Goal: Task Accomplishment & Management: Complete application form

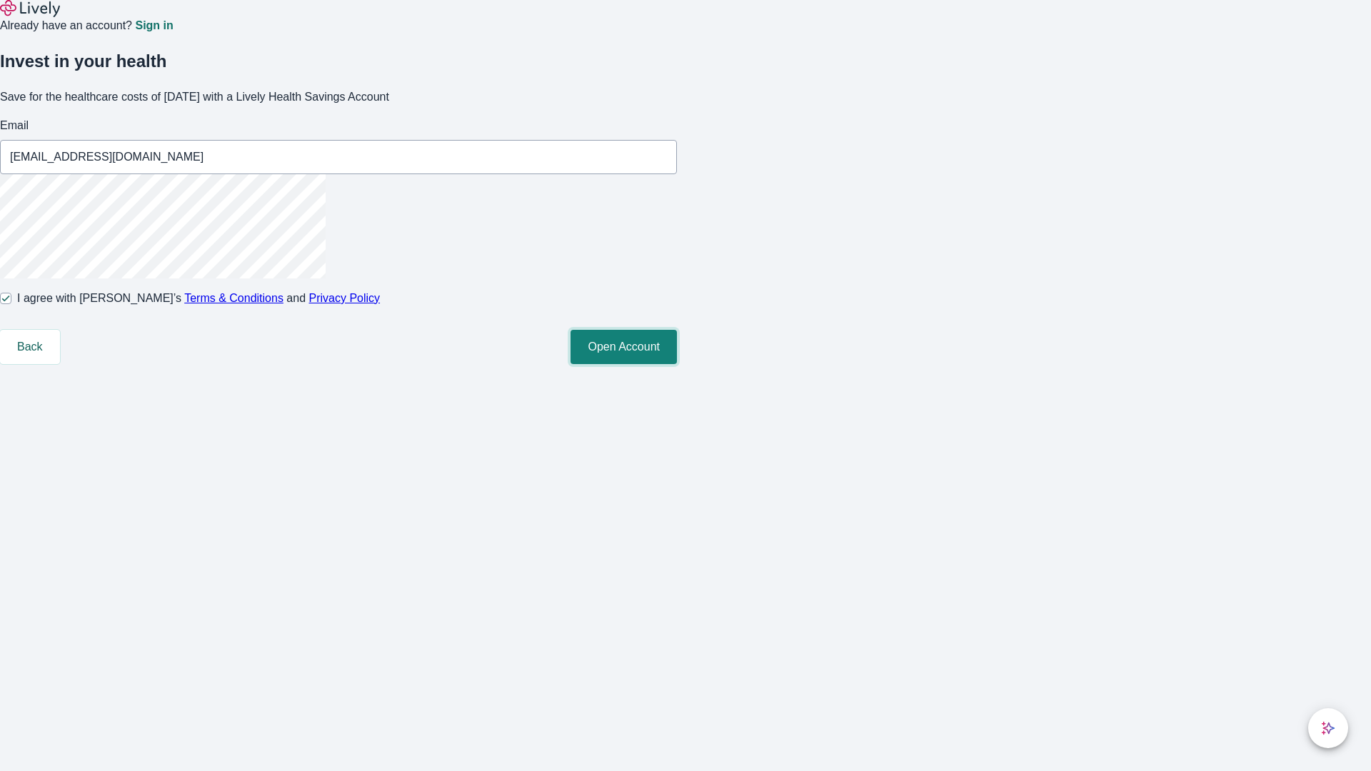
click at [677, 364] on button "Open Account" at bounding box center [624, 347] width 106 height 34
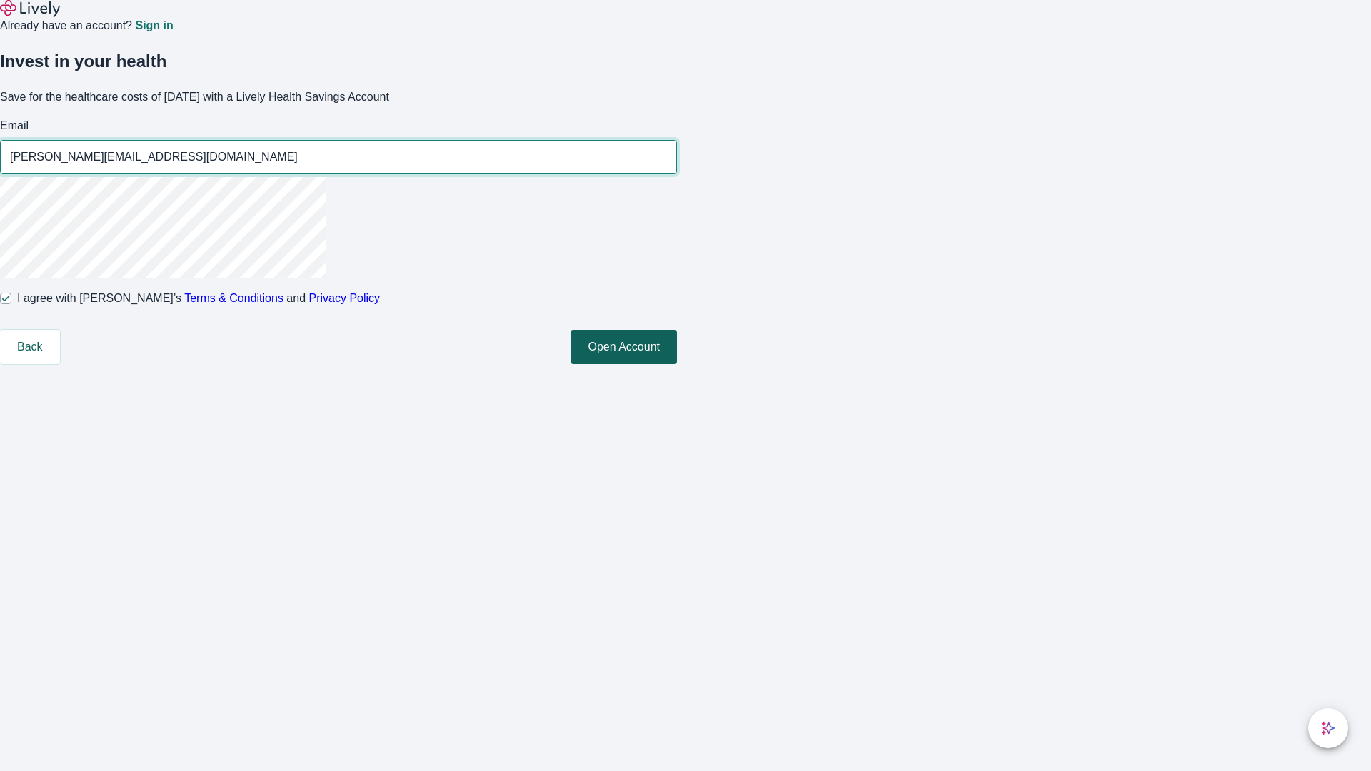
type input "[PERSON_NAME][EMAIL_ADDRESS][DOMAIN_NAME]"
click at [11, 304] on input "I agree with Lively’s Terms & Conditions and Privacy Policy" at bounding box center [5, 298] width 11 height 11
checkbox input "false"
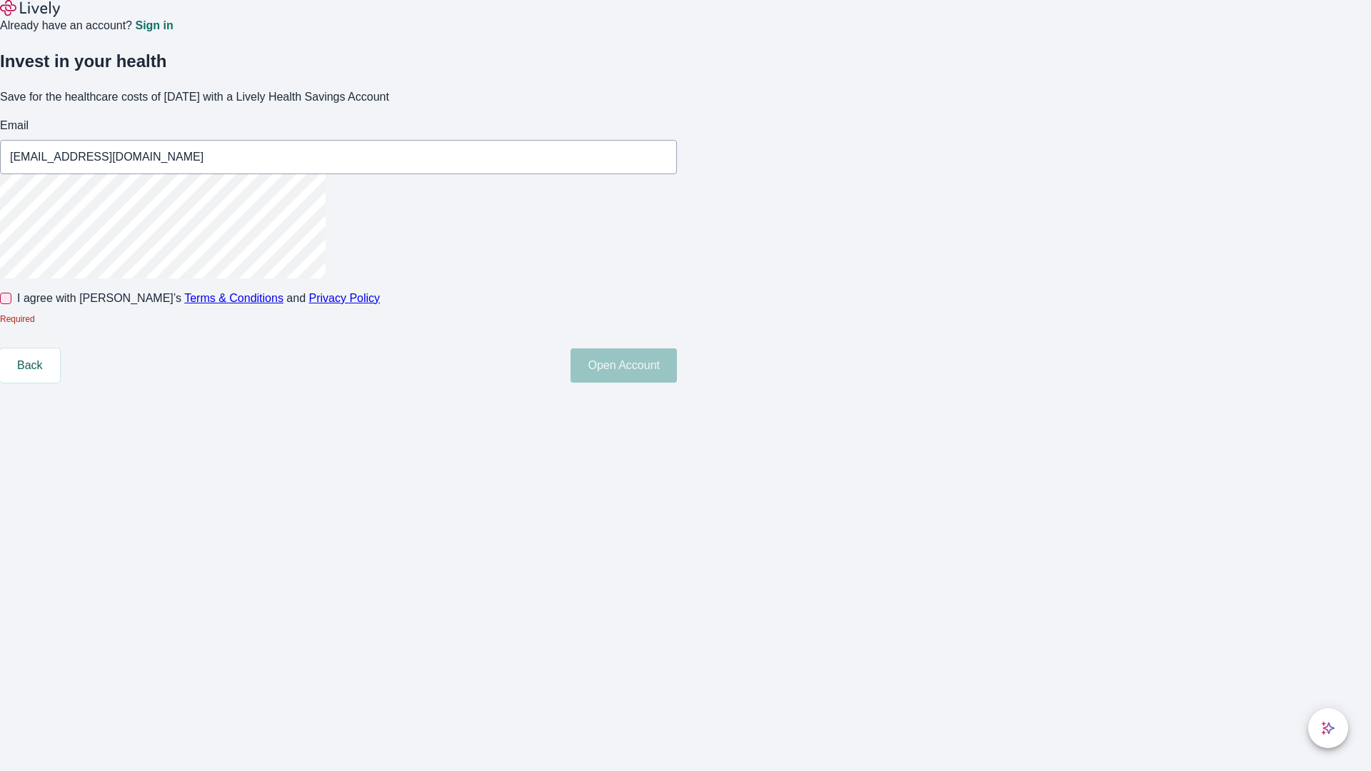
type input "[EMAIL_ADDRESS][DOMAIN_NAME]"
click at [11, 304] on input "I agree with Lively’s Terms & Conditions and Privacy Policy" at bounding box center [5, 298] width 11 height 11
checkbox input "true"
click at [677, 383] on button "Open Account" at bounding box center [624, 366] width 106 height 34
